Goal: Information Seeking & Learning: Learn about a topic

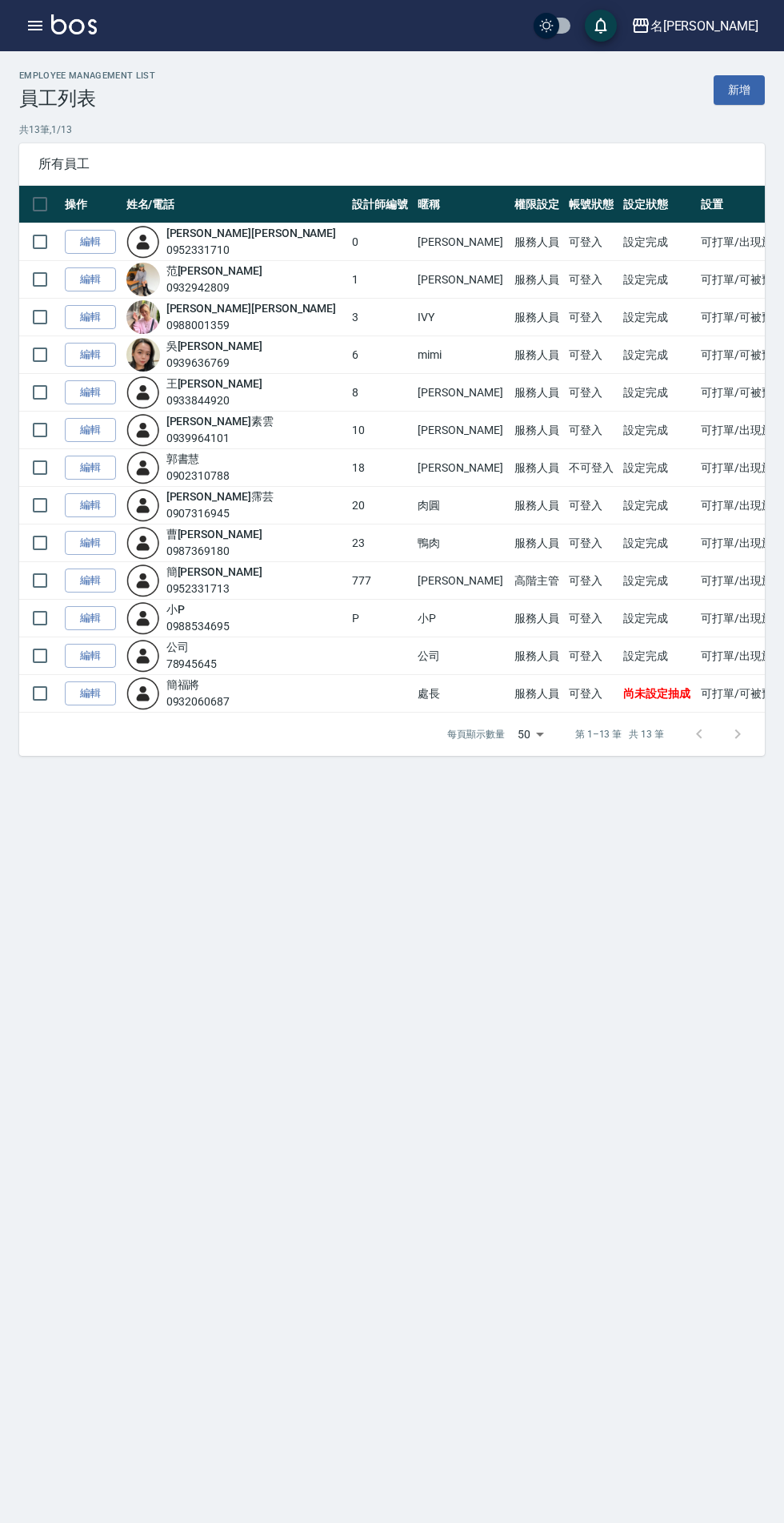
click at [35, 25] on icon "button" at bounding box center [35, 25] width 15 height 10
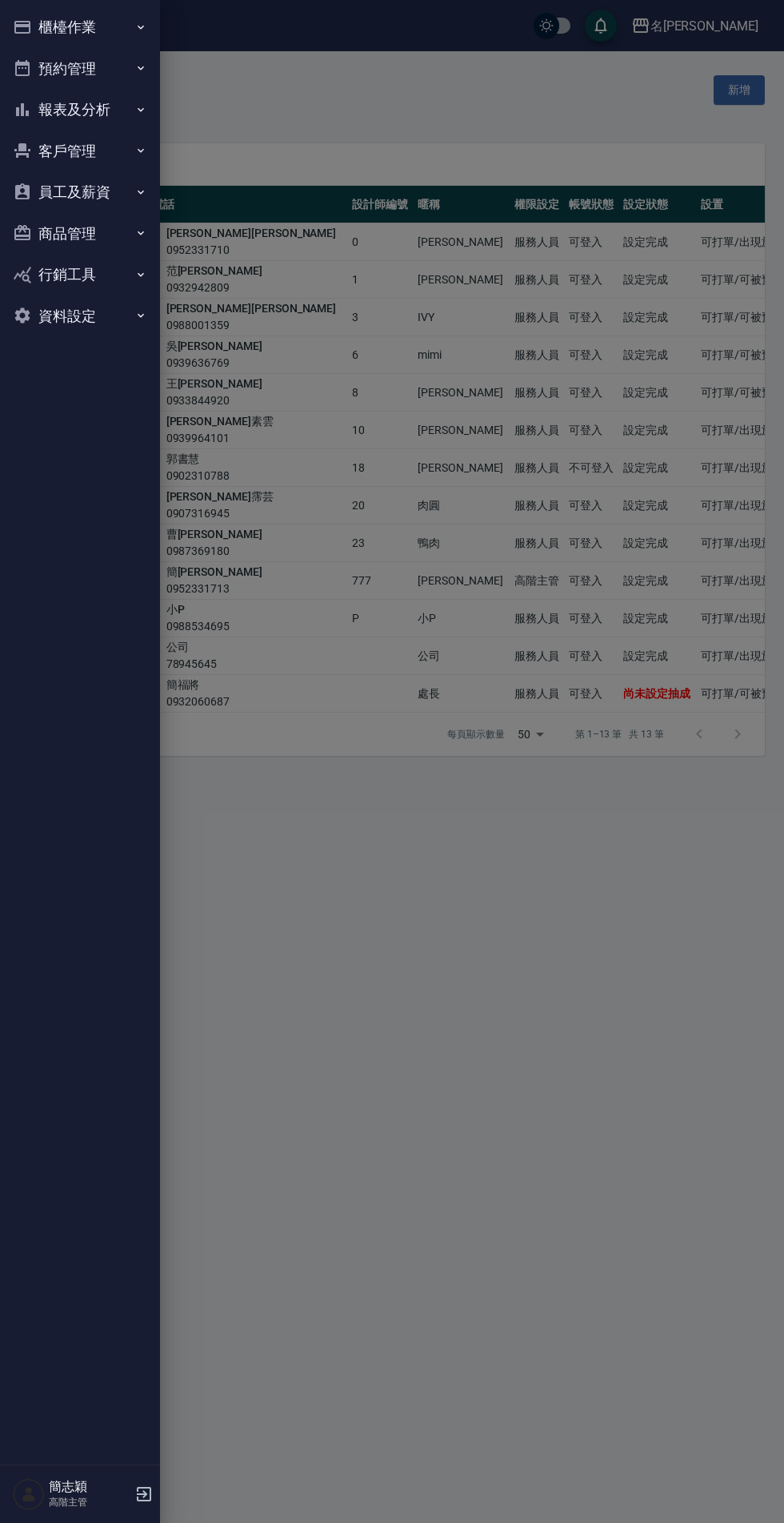
click at [52, 101] on button "報表及分析" at bounding box center [80, 109] width 147 height 42
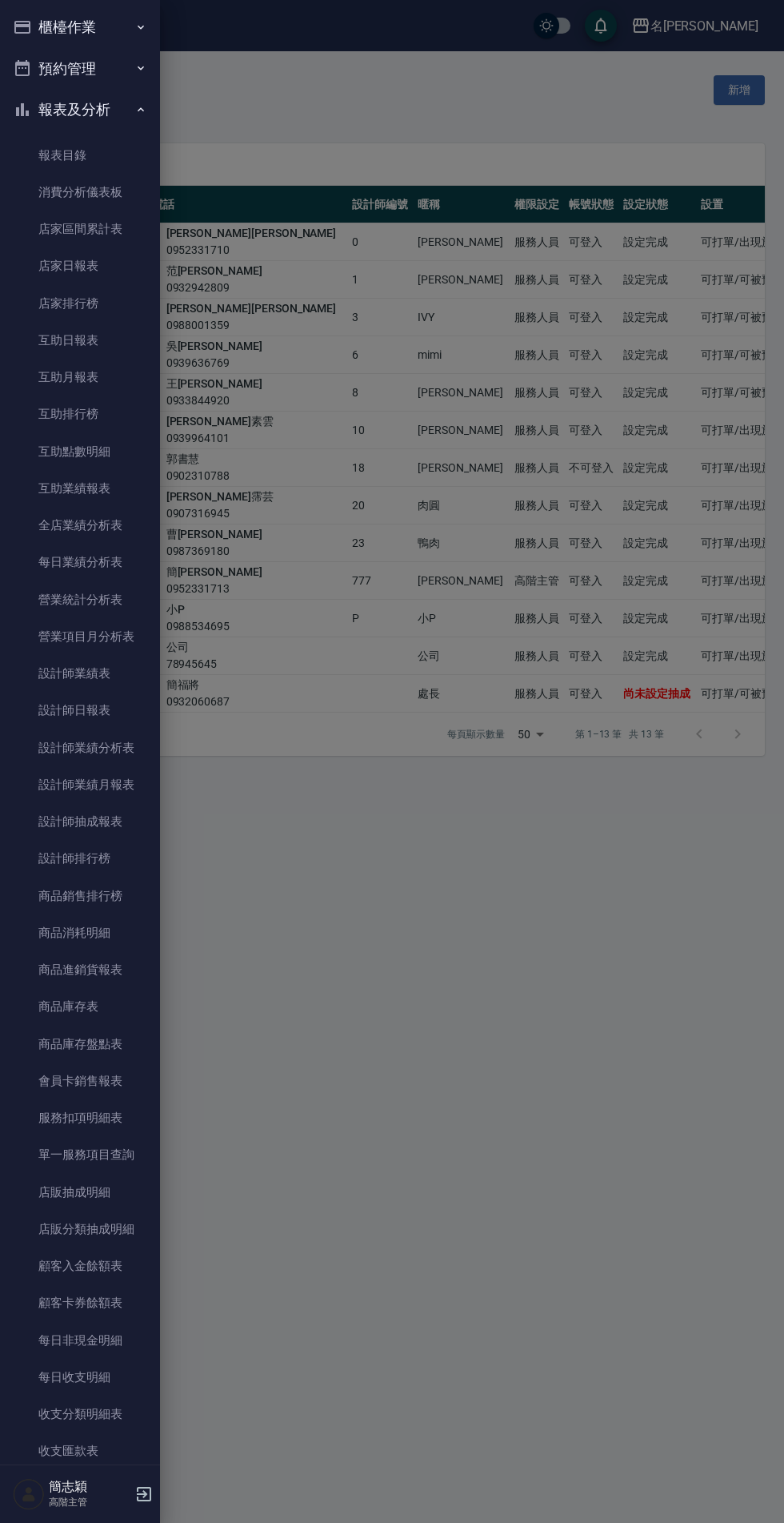
scroll to position [495, 0]
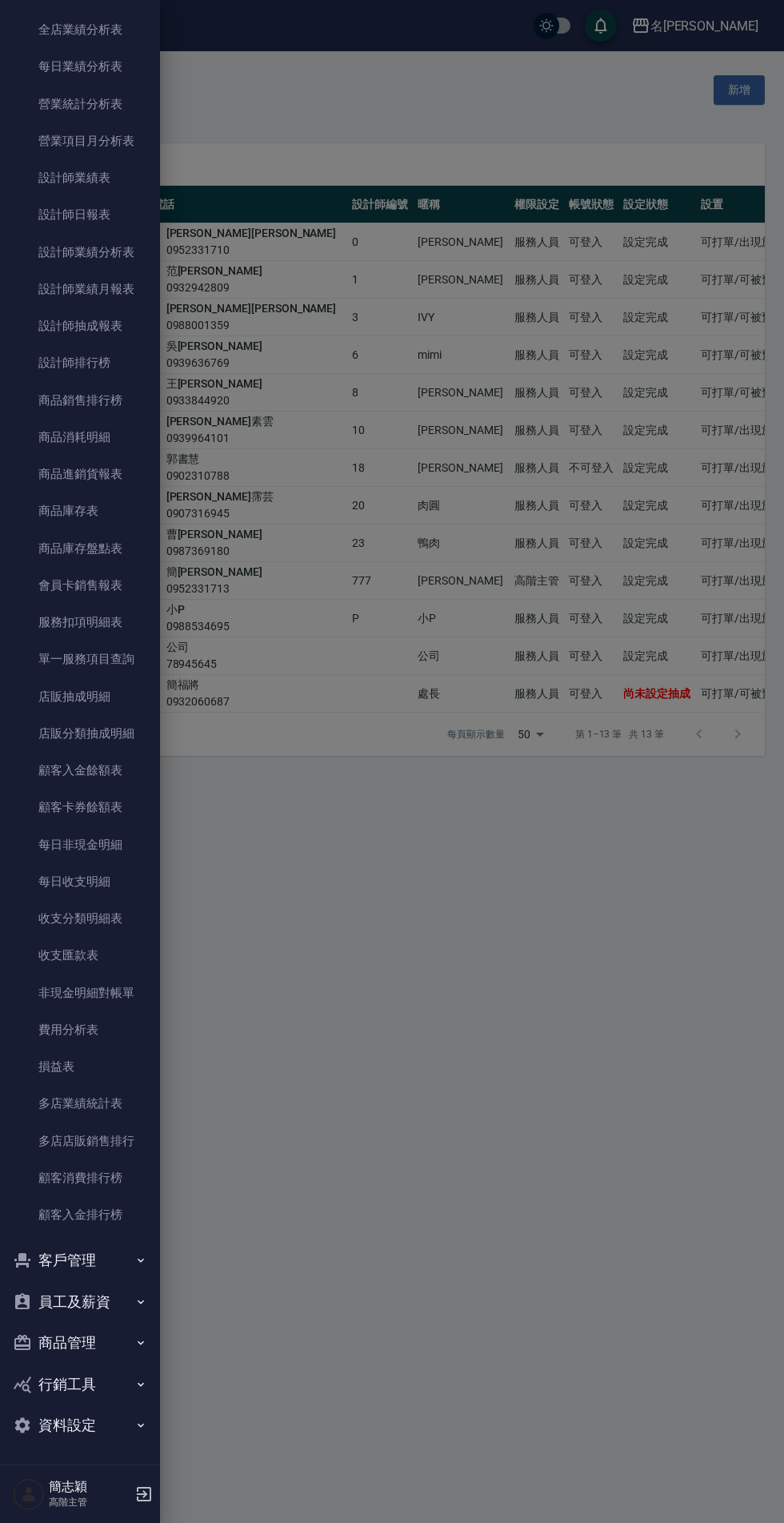
click at [85, 1081] on link "損益表" at bounding box center [80, 1067] width 147 height 37
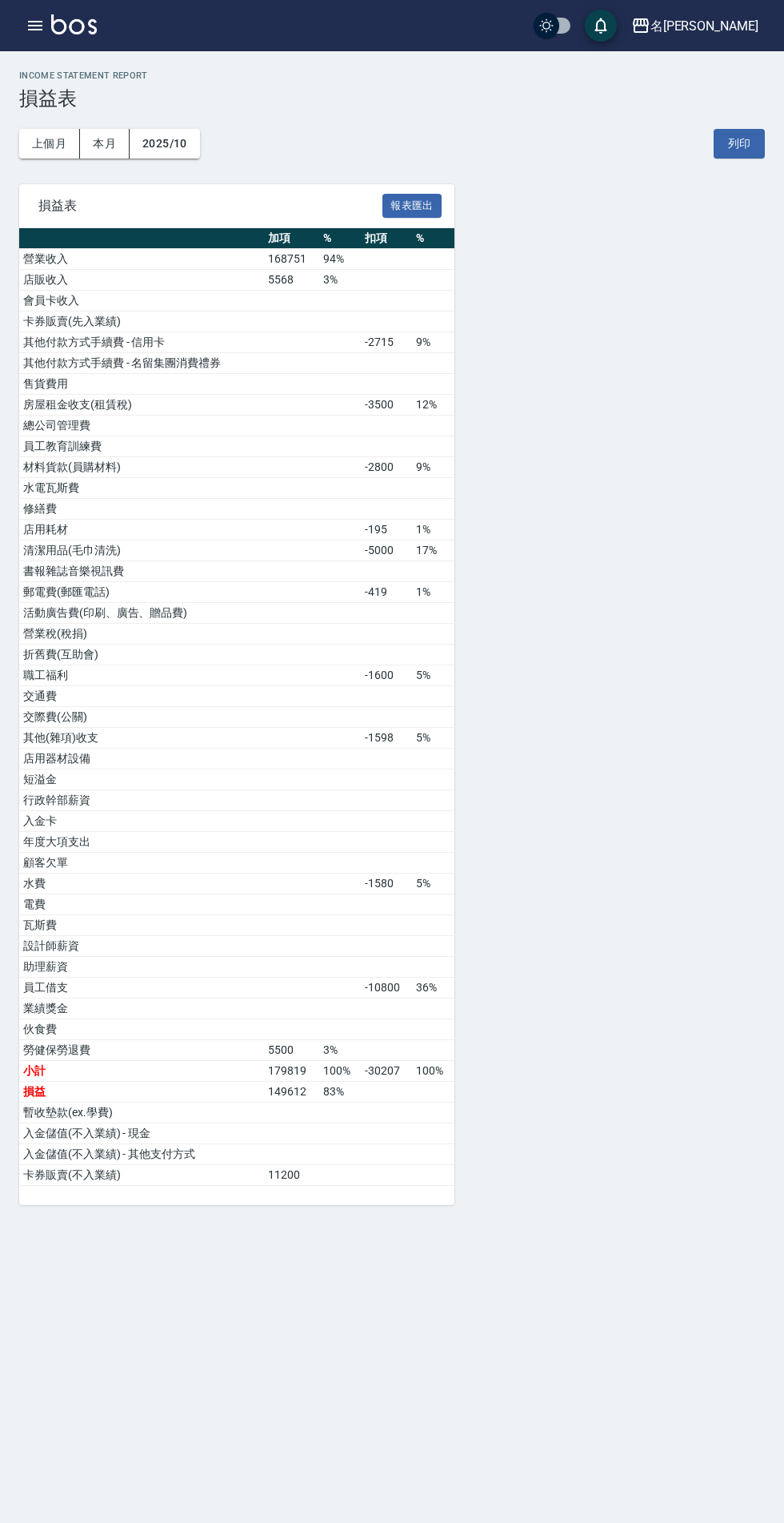
click at [21, 22] on button "button" at bounding box center [35, 25] width 32 height 32
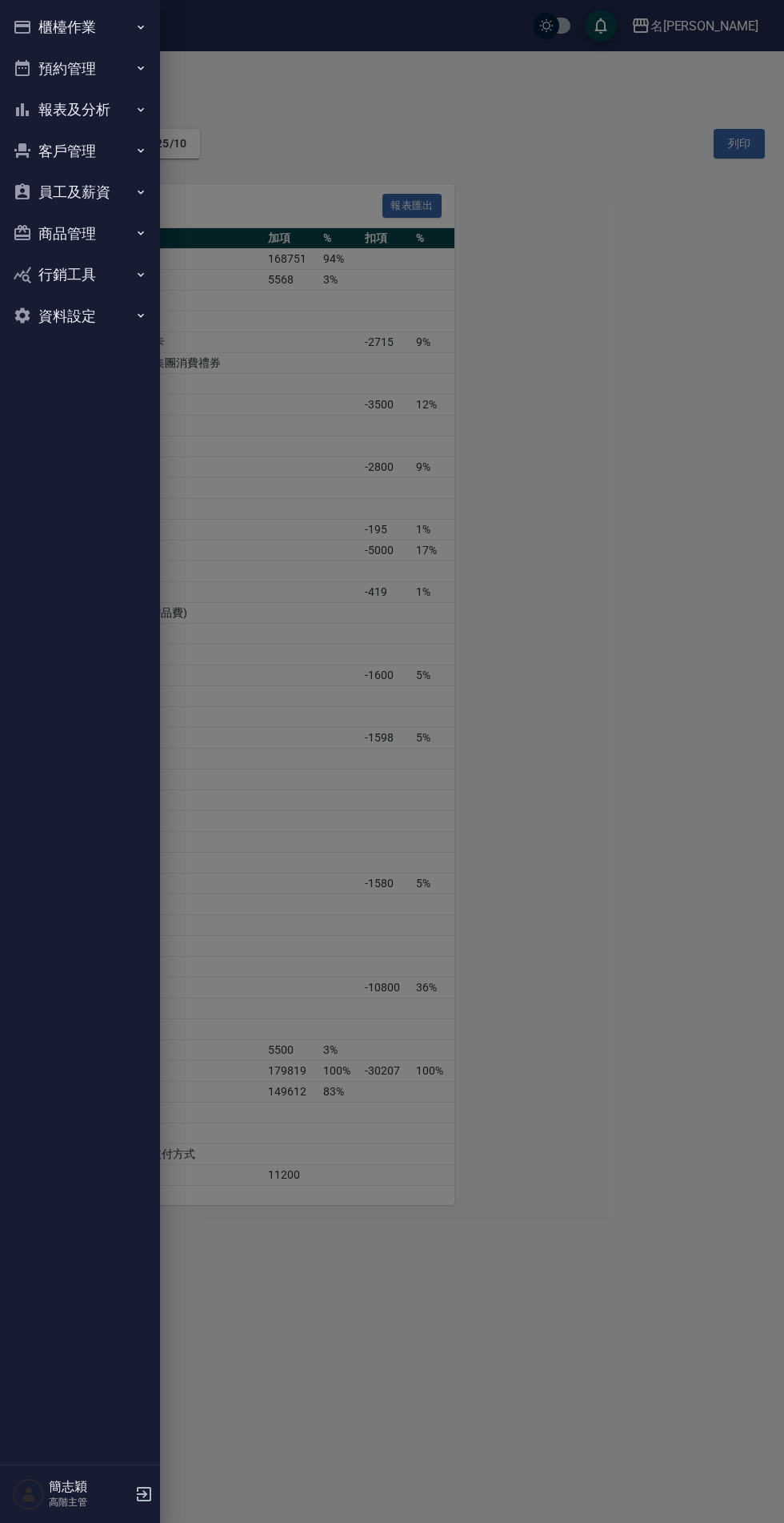
click at [114, 92] on button "報表及分析" at bounding box center [80, 109] width 147 height 42
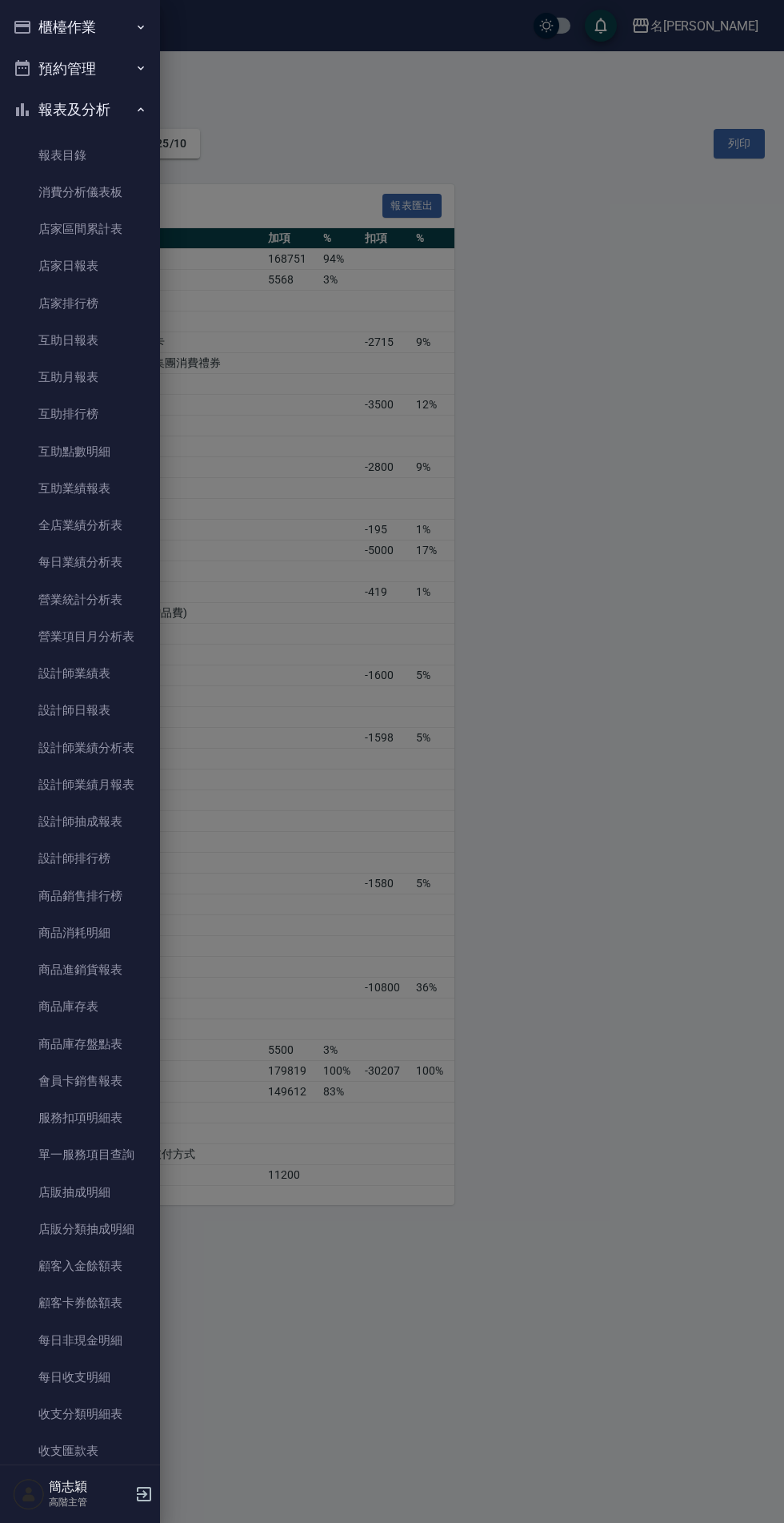
click at [88, 747] on link "設計師業績分析表" at bounding box center [80, 747] width 147 height 37
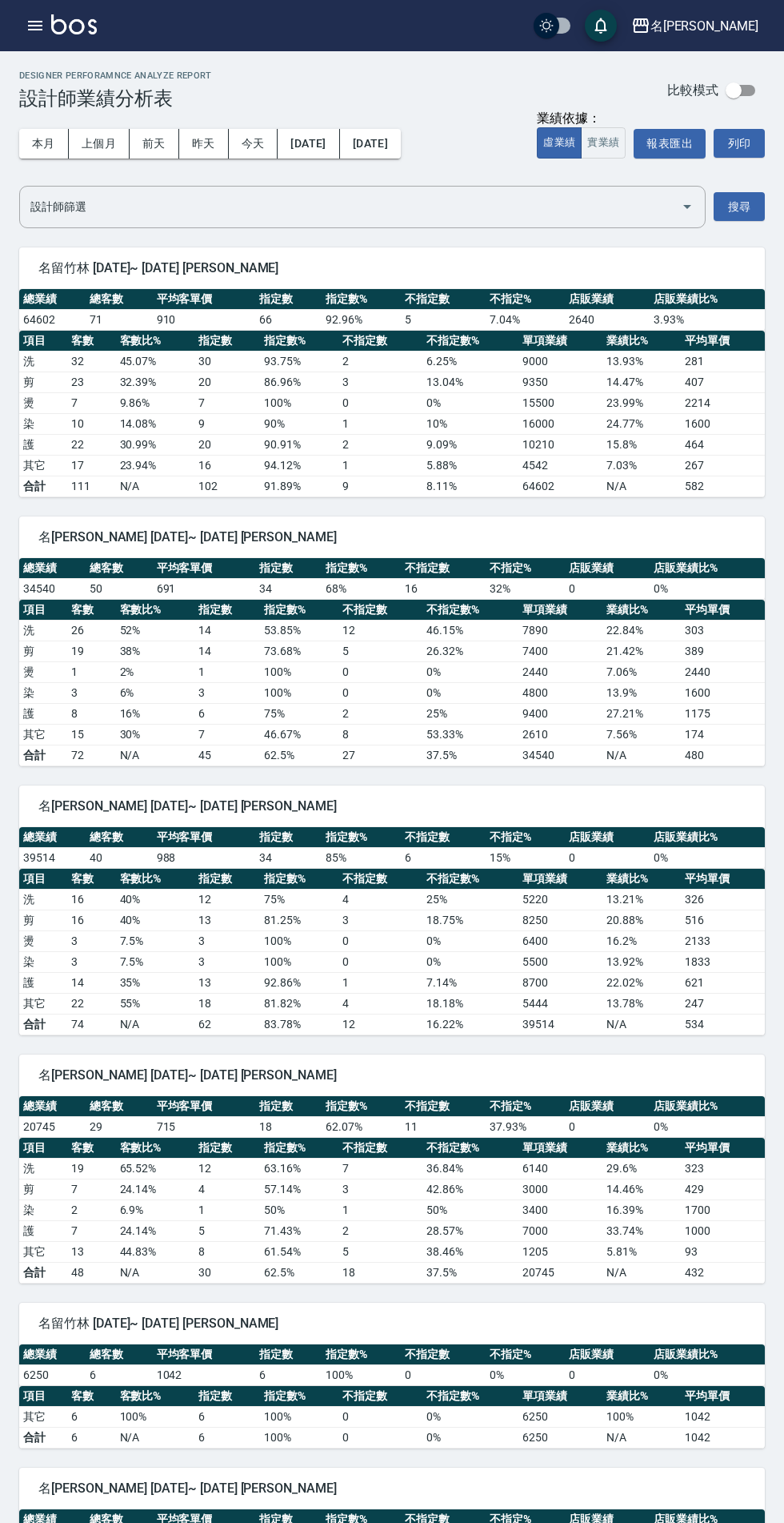
click at [30, 25] on icon "button" at bounding box center [35, 25] width 15 height 10
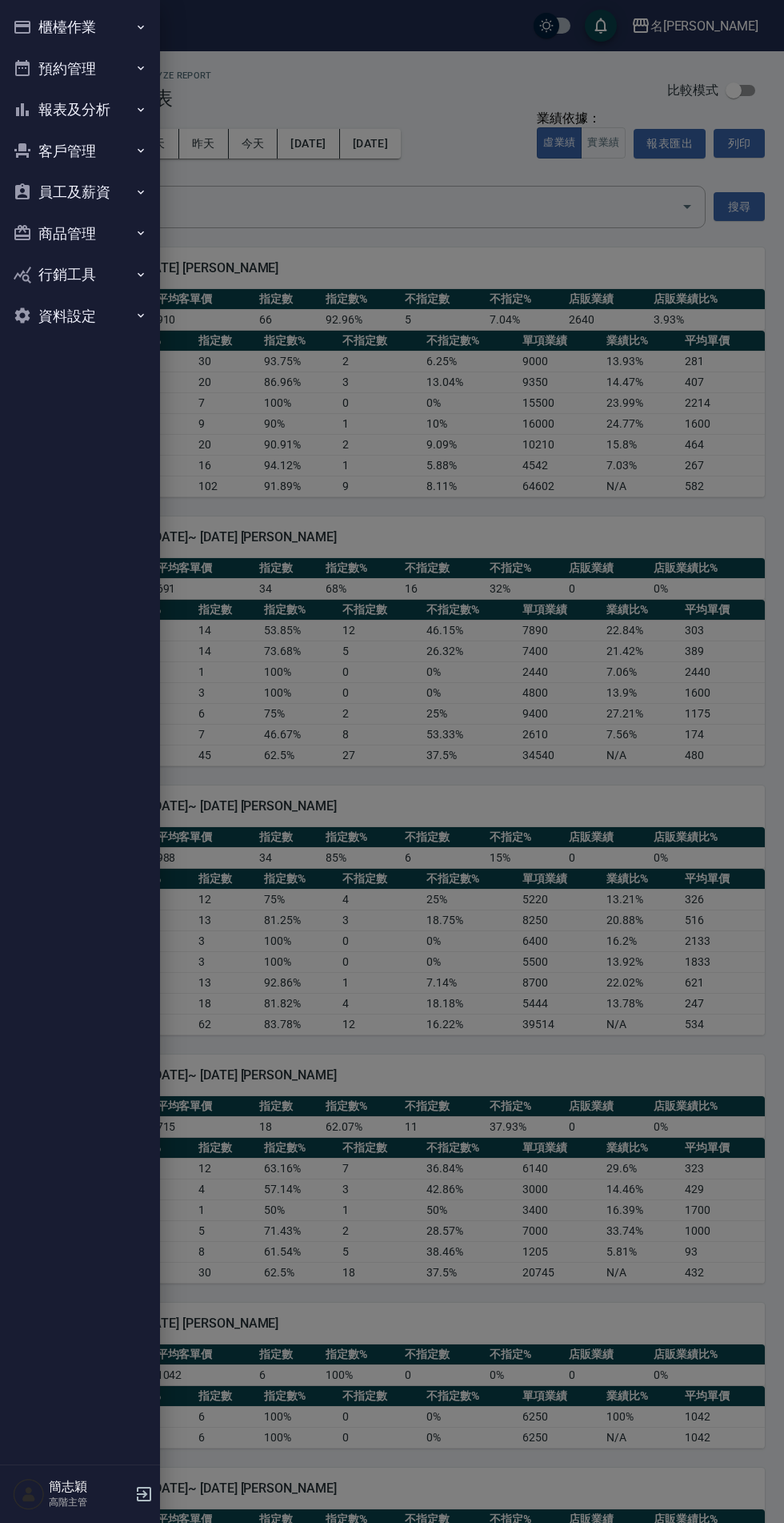
click at [119, 88] on button "預約管理" at bounding box center [80, 68] width 147 height 42
click at [122, 63] on button "預約管理" at bounding box center [80, 68] width 147 height 42
click at [115, 108] on button "報表及分析" at bounding box center [80, 109] width 147 height 42
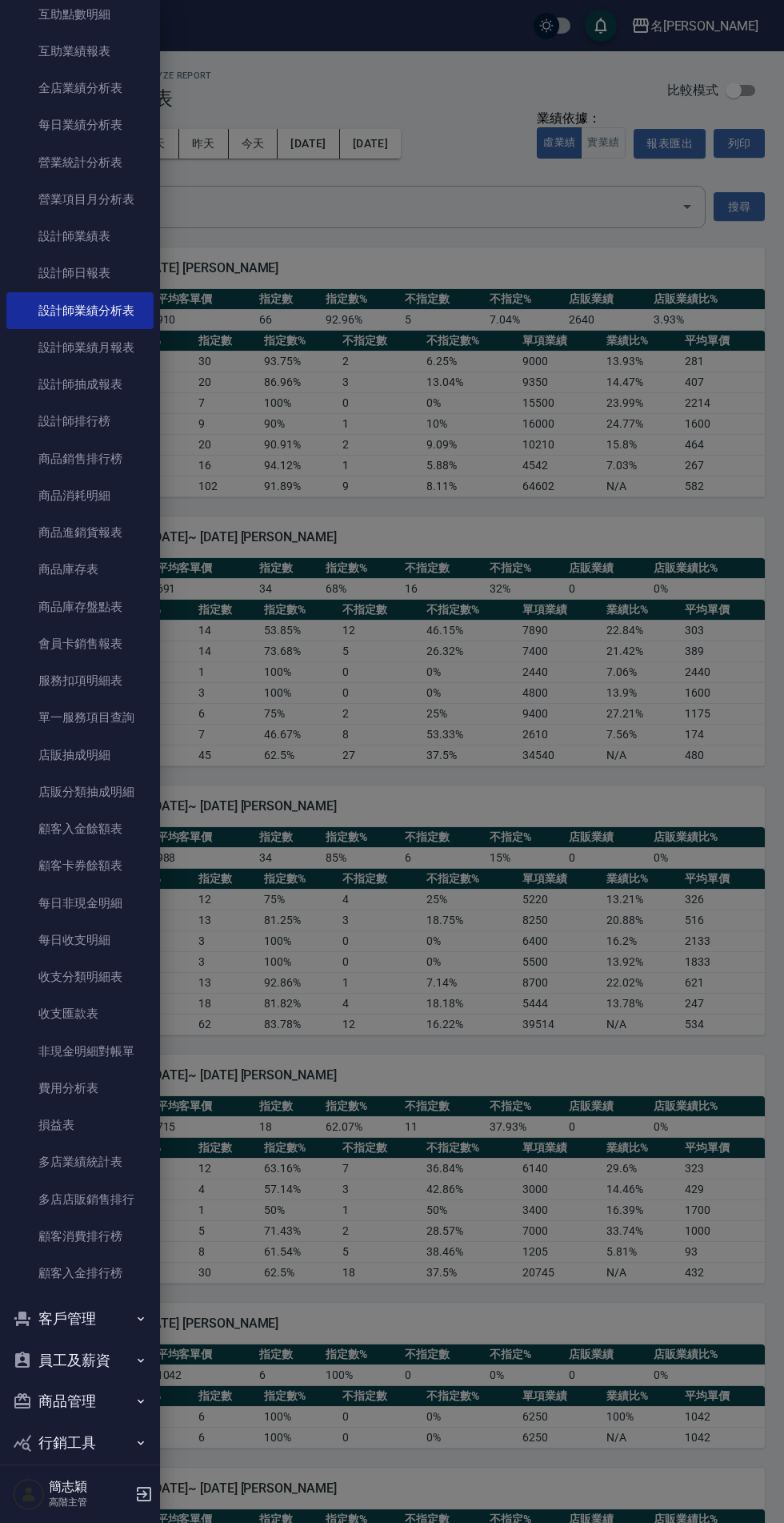
scroll to position [495, 0]
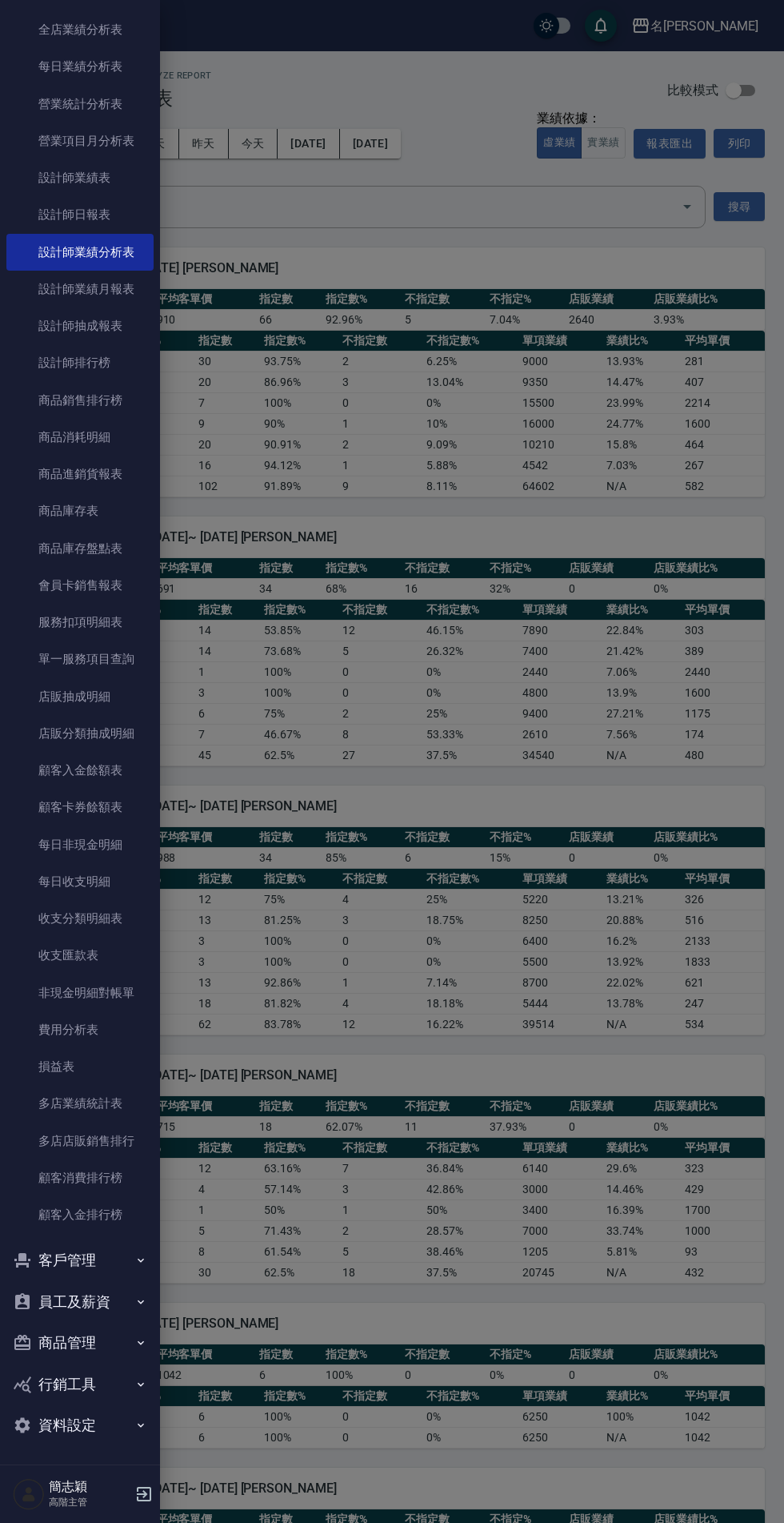
click at [92, 1036] on link "費用分析表" at bounding box center [80, 1030] width 147 height 37
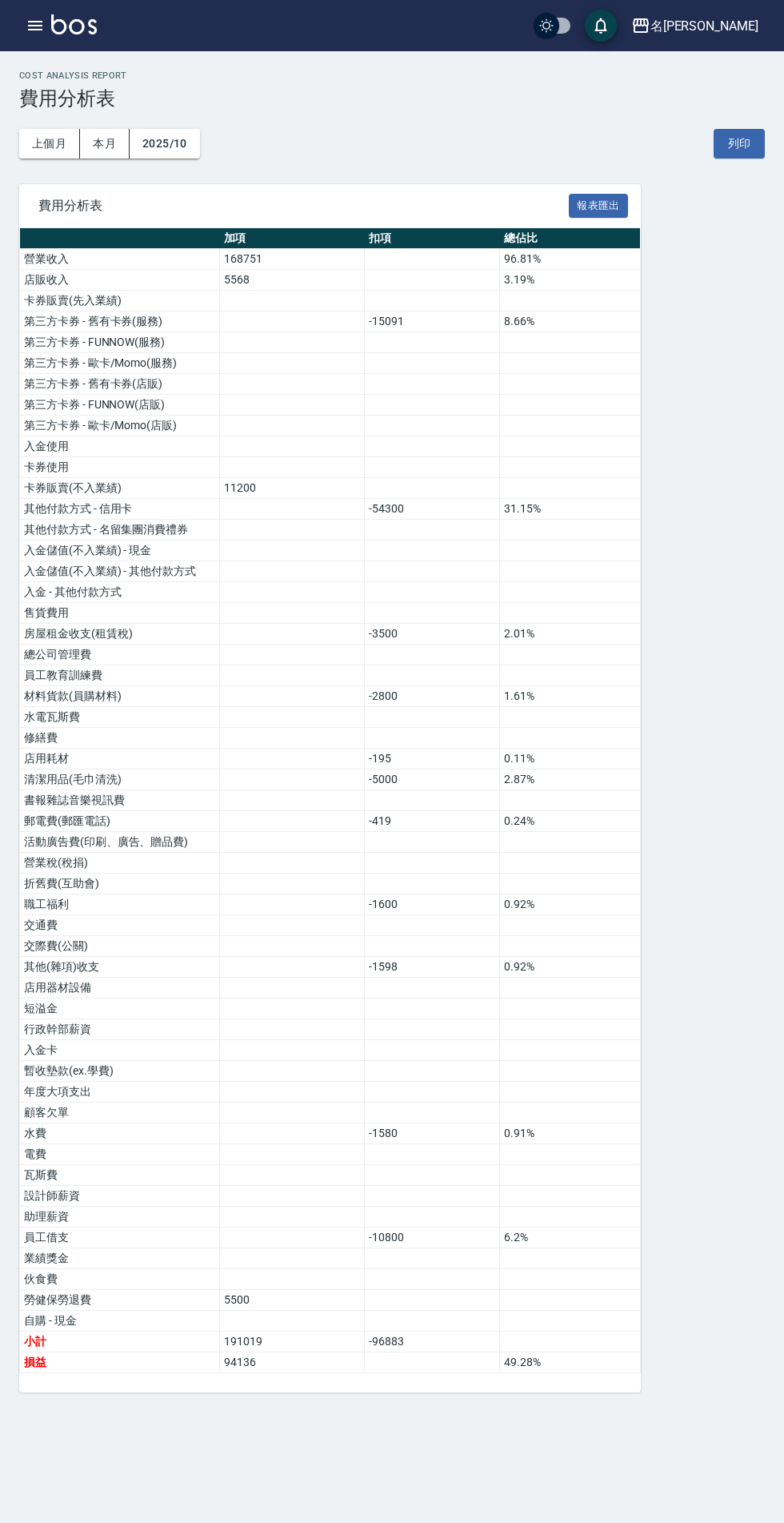
click at [43, 148] on button "上個月" at bounding box center [50, 143] width 61 height 29
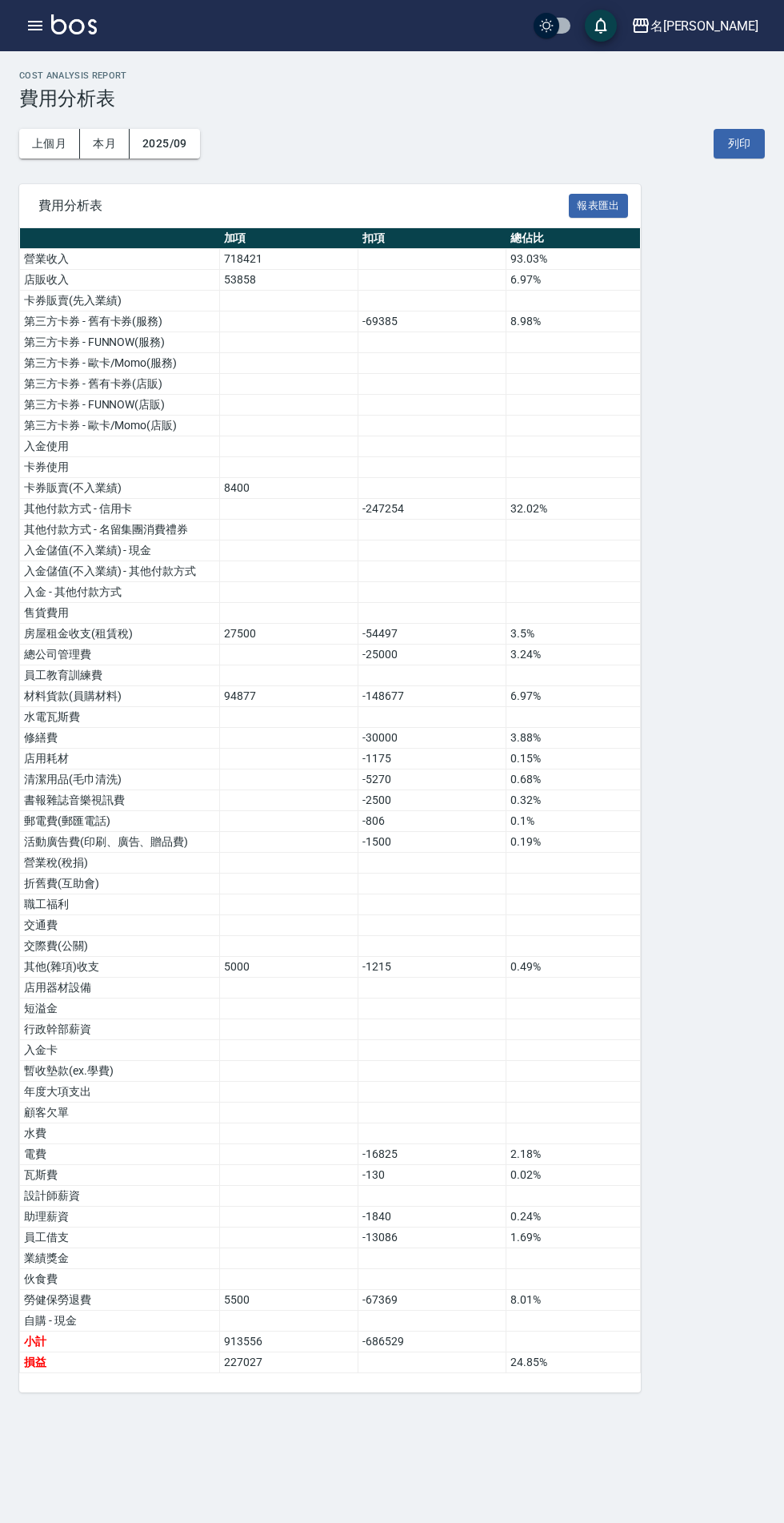
click at [27, 25] on icon "button" at bounding box center [35, 25] width 19 height 19
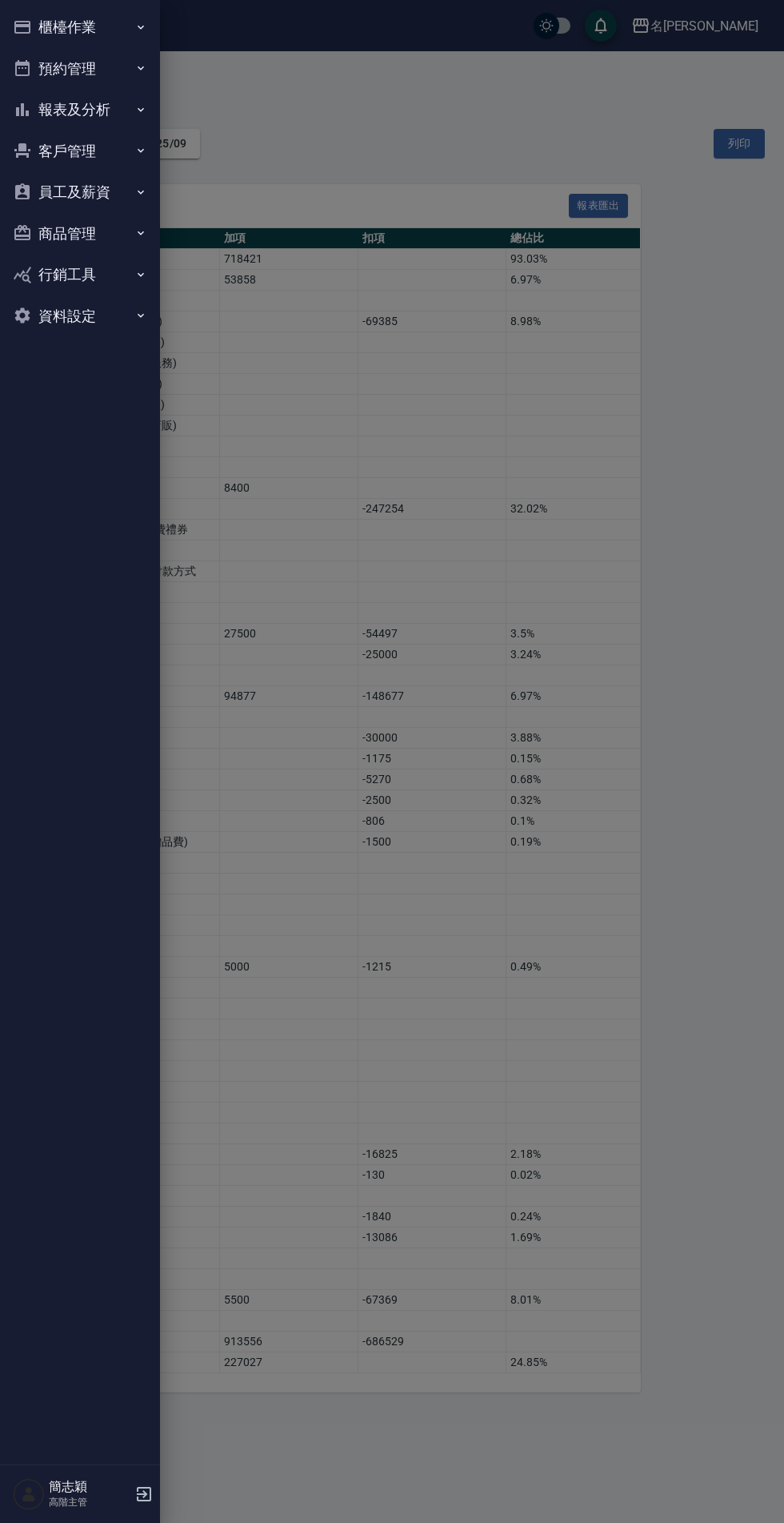
click at [101, 120] on button "報表及分析" at bounding box center [80, 109] width 147 height 42
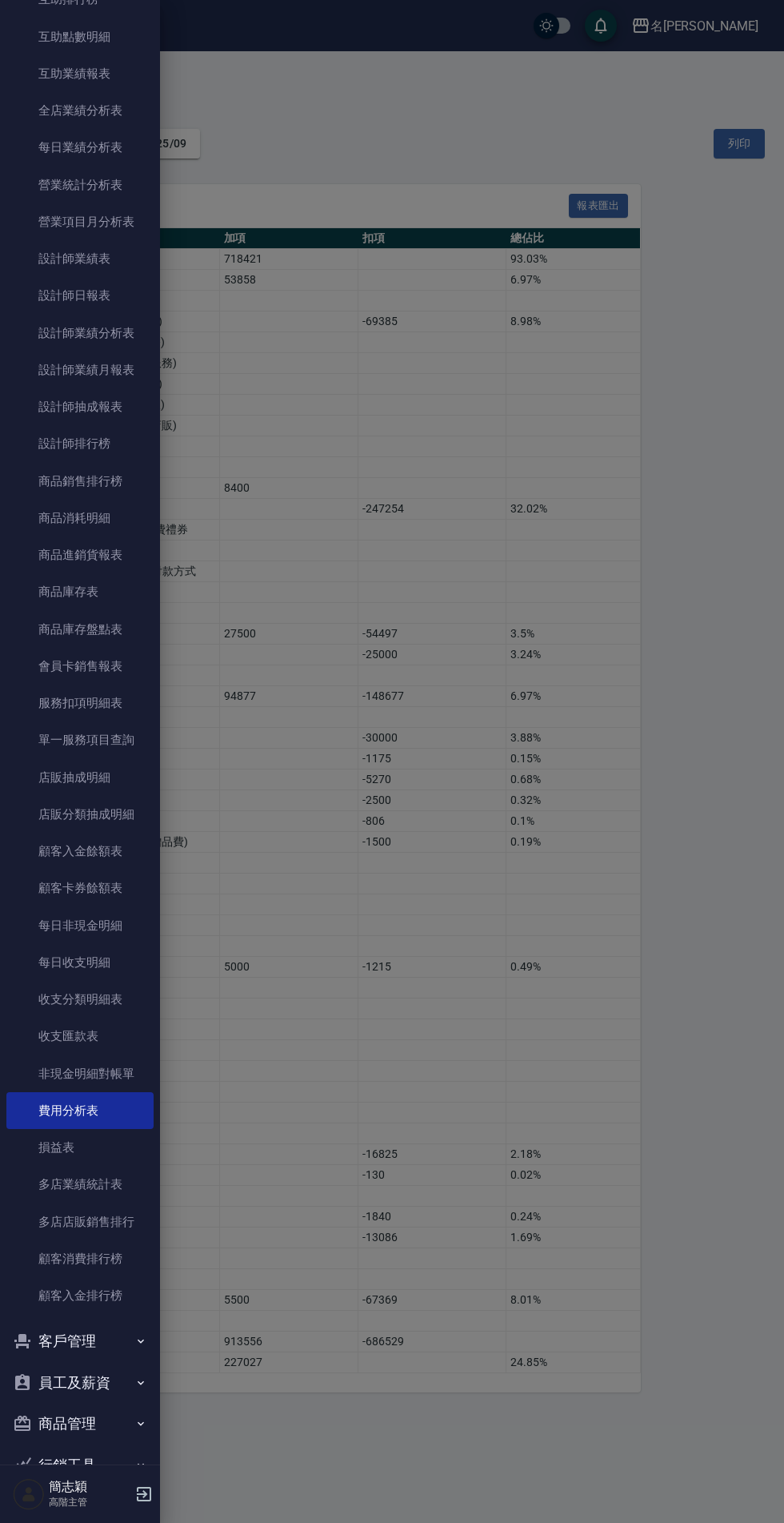
scroll to position [495, 0]
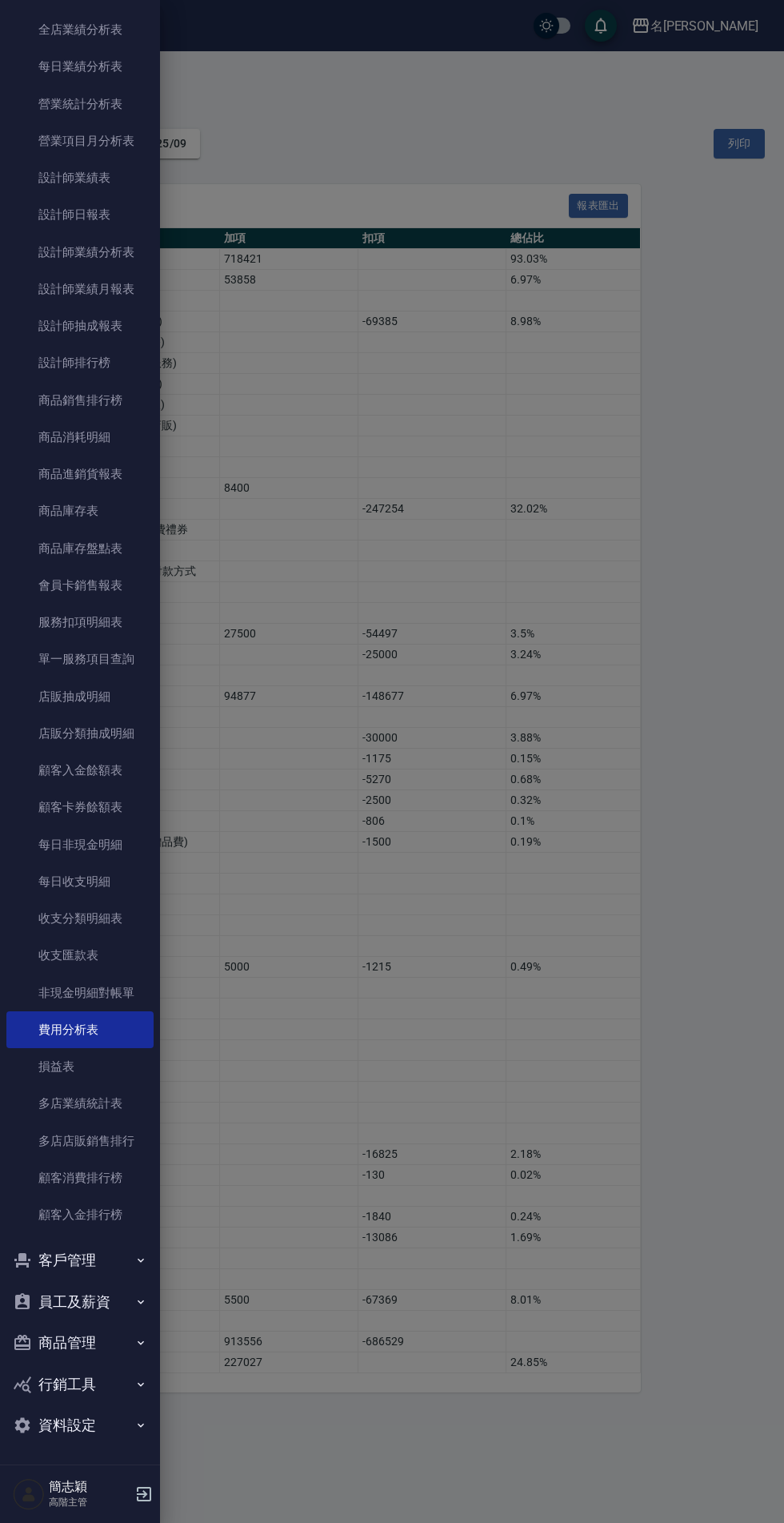
click at [112, 1105] on link "多店業績統計表" at bounding box center [80, 1104] width 147 height 37
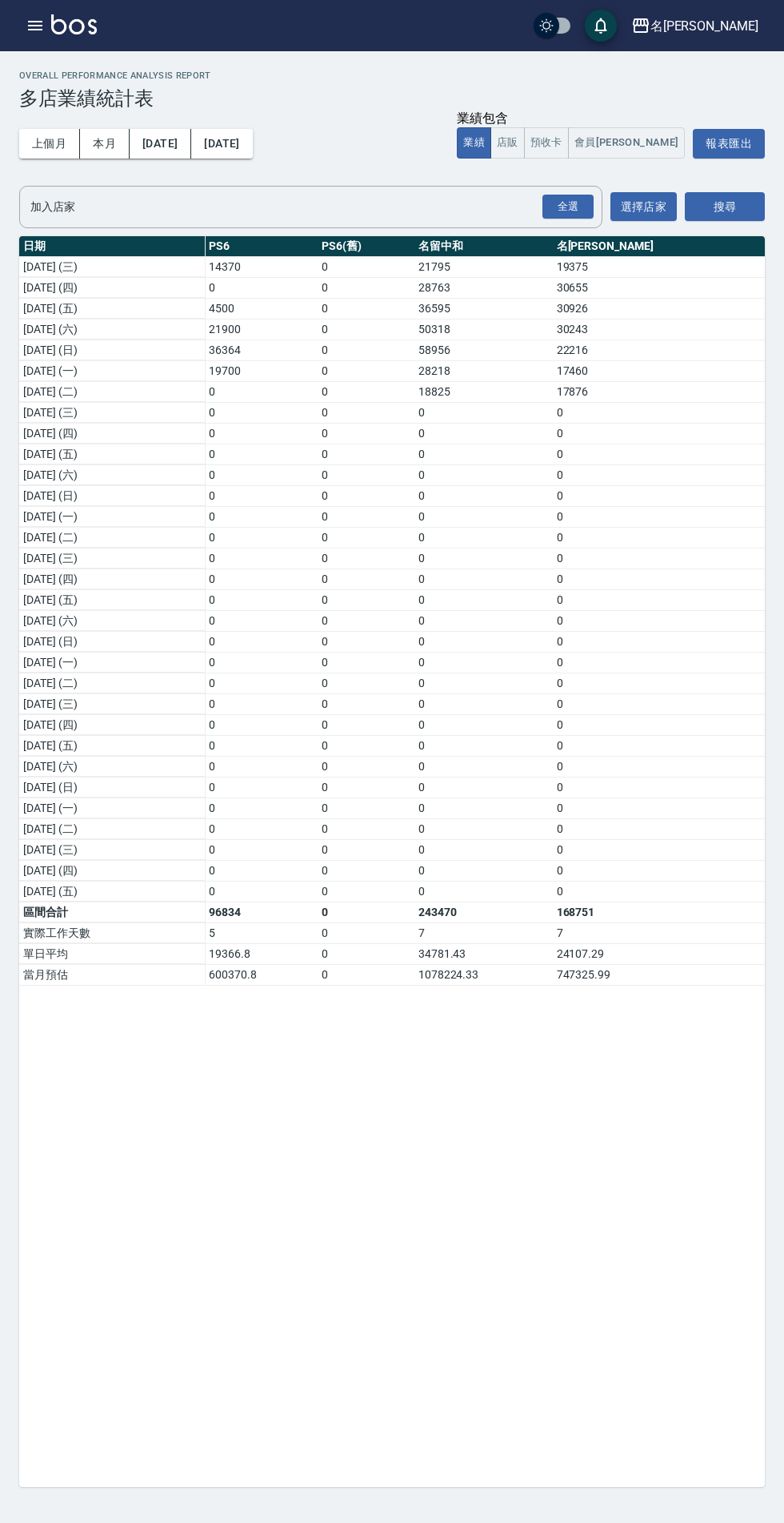
click at [34, 25] on icon "button" at bounding box center [35, 25] width 15 height 10
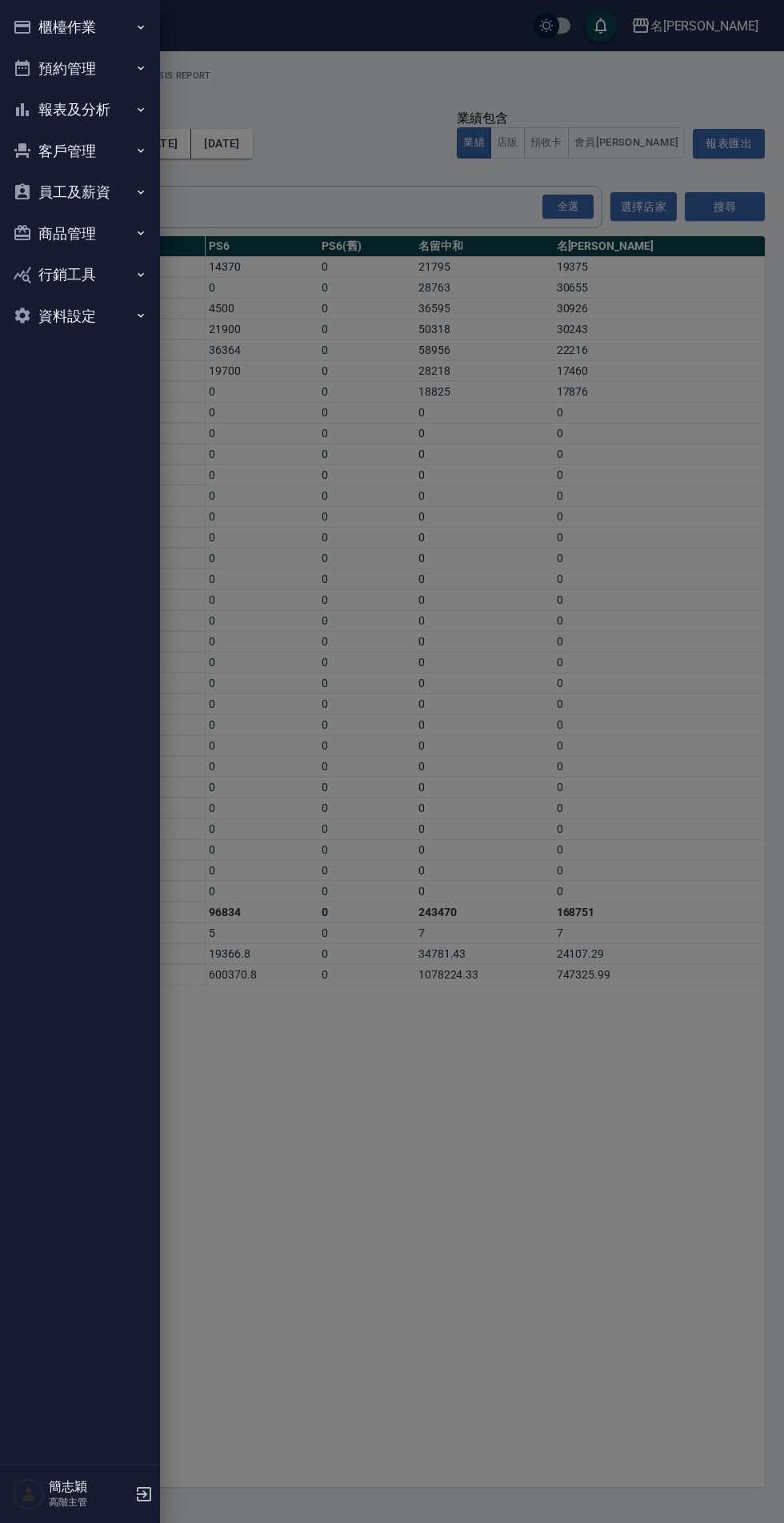
click at [95, 115] on button "報表及分析" at bounding box center [80, 109] width 147 height 42
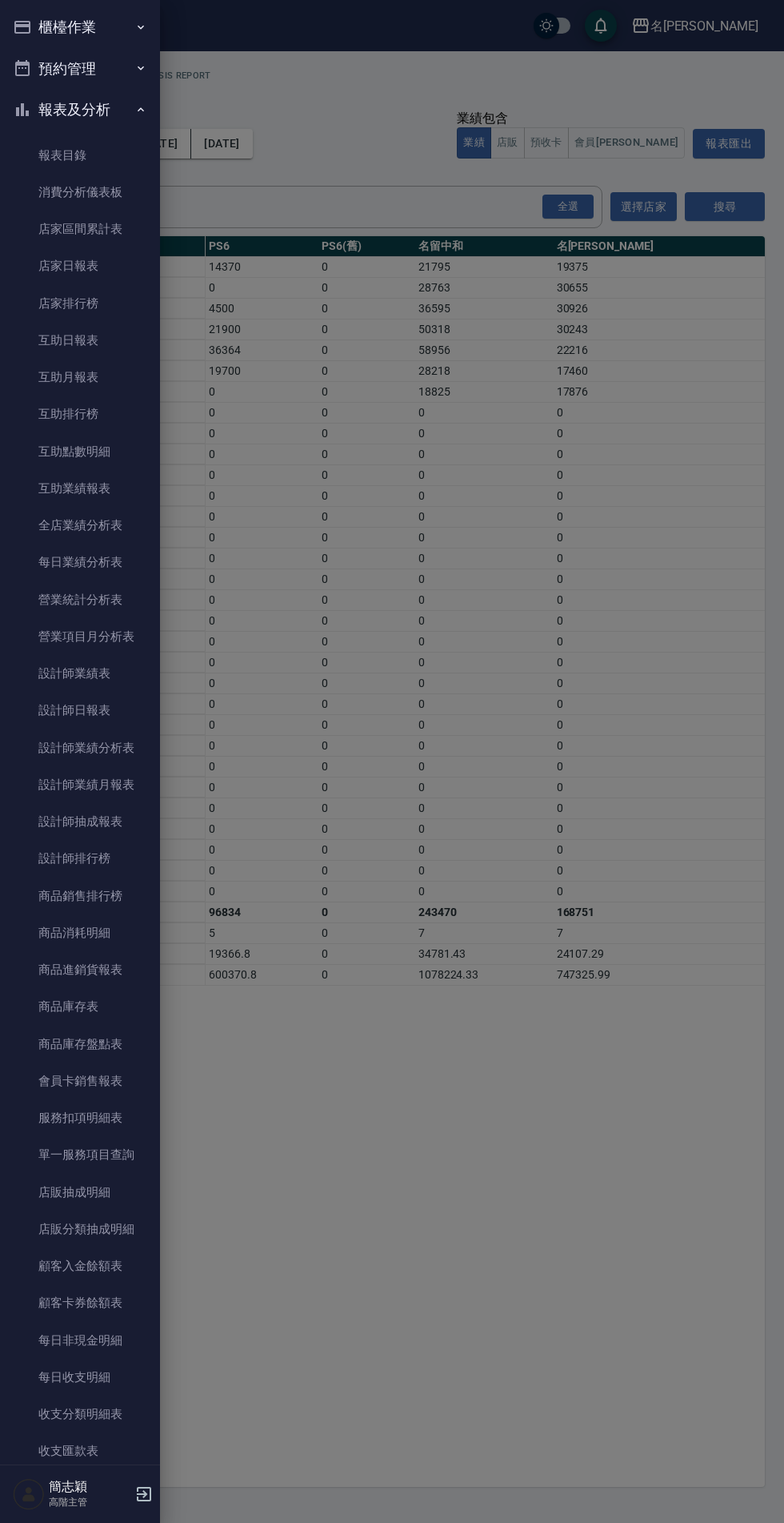
click at [22, 251] on link "店家日報表" at bounding box center [80, 266] width 147 height 37
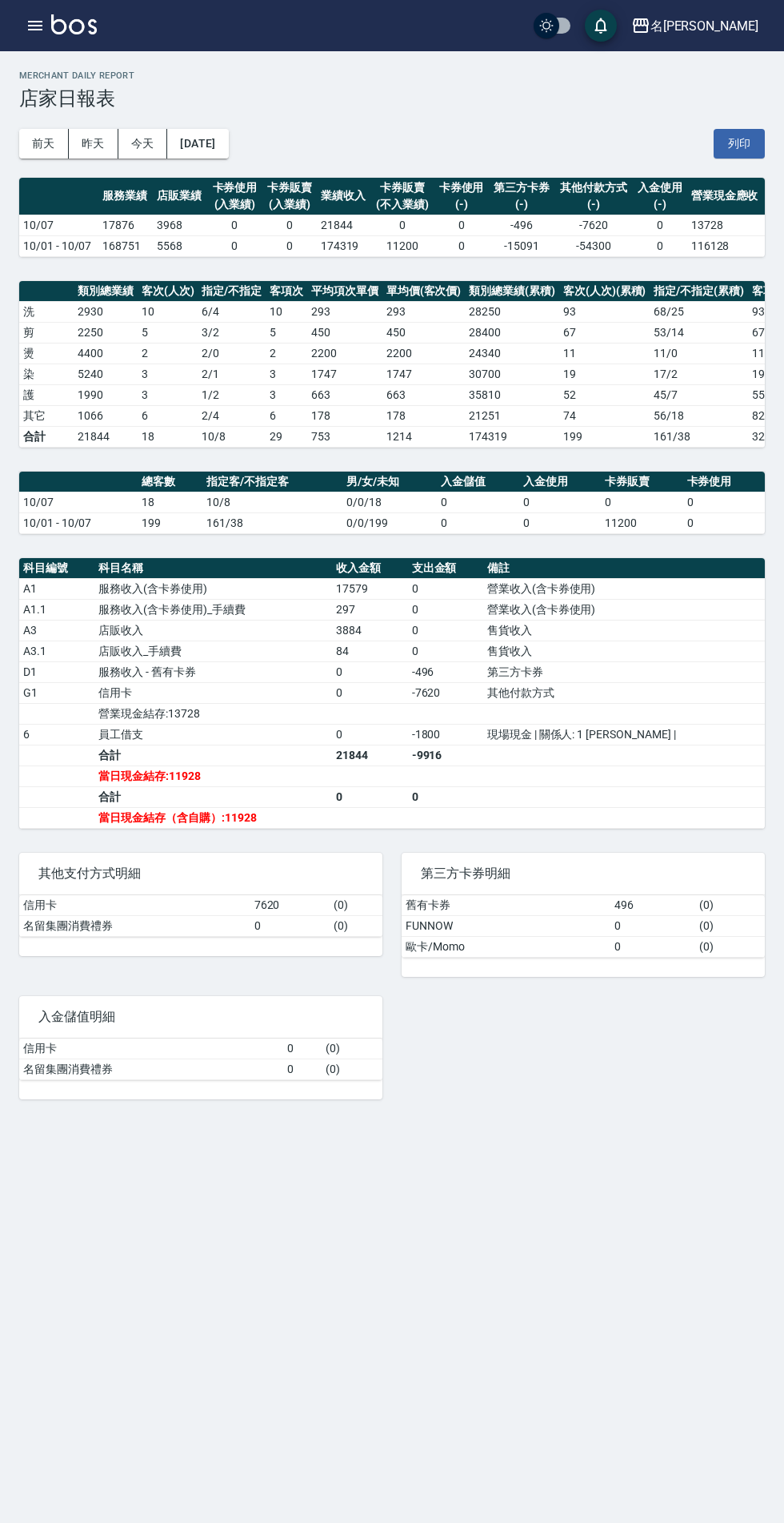
click at [33, 25] on icon "button" at bounding box center [35, 25] width 15 height 10
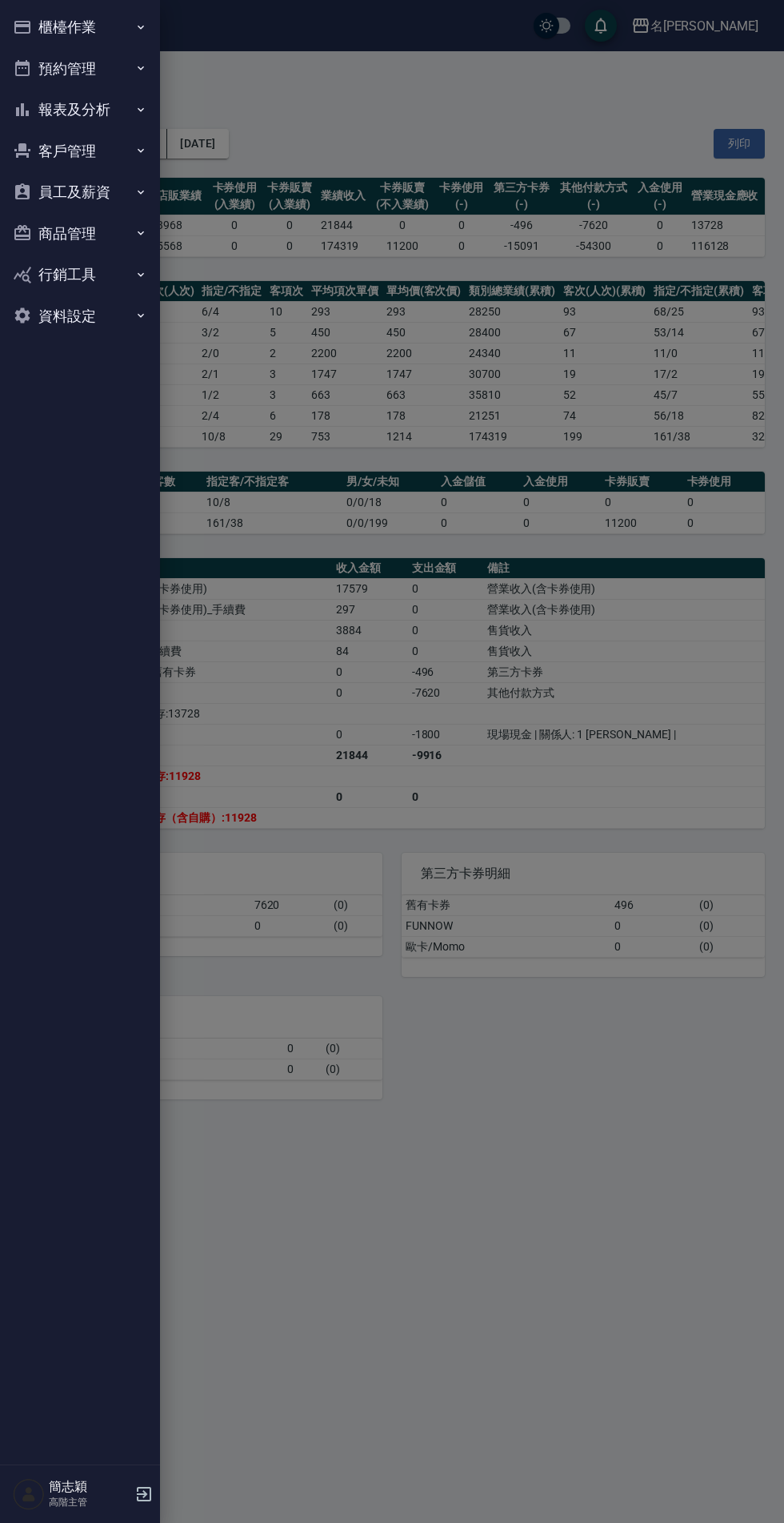
click at [48, 92] on button "報表及分析" at bounding box center [80, 109] width 147 height 42
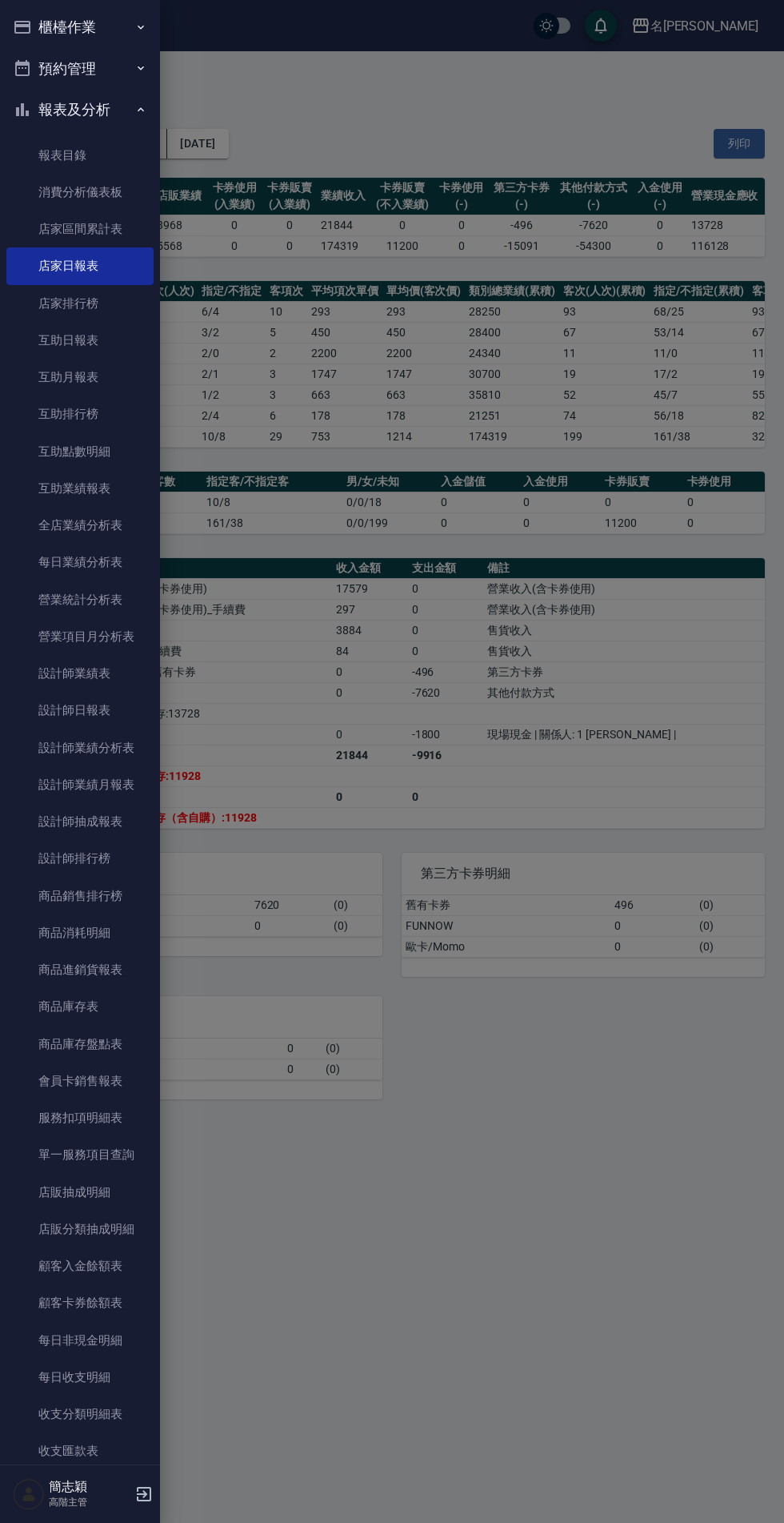
click at [74, 709] on link "設計師日報表" at bounding box center [80, 710] width 147 height 37
